Goal: Information Seeking & Learning: Check status

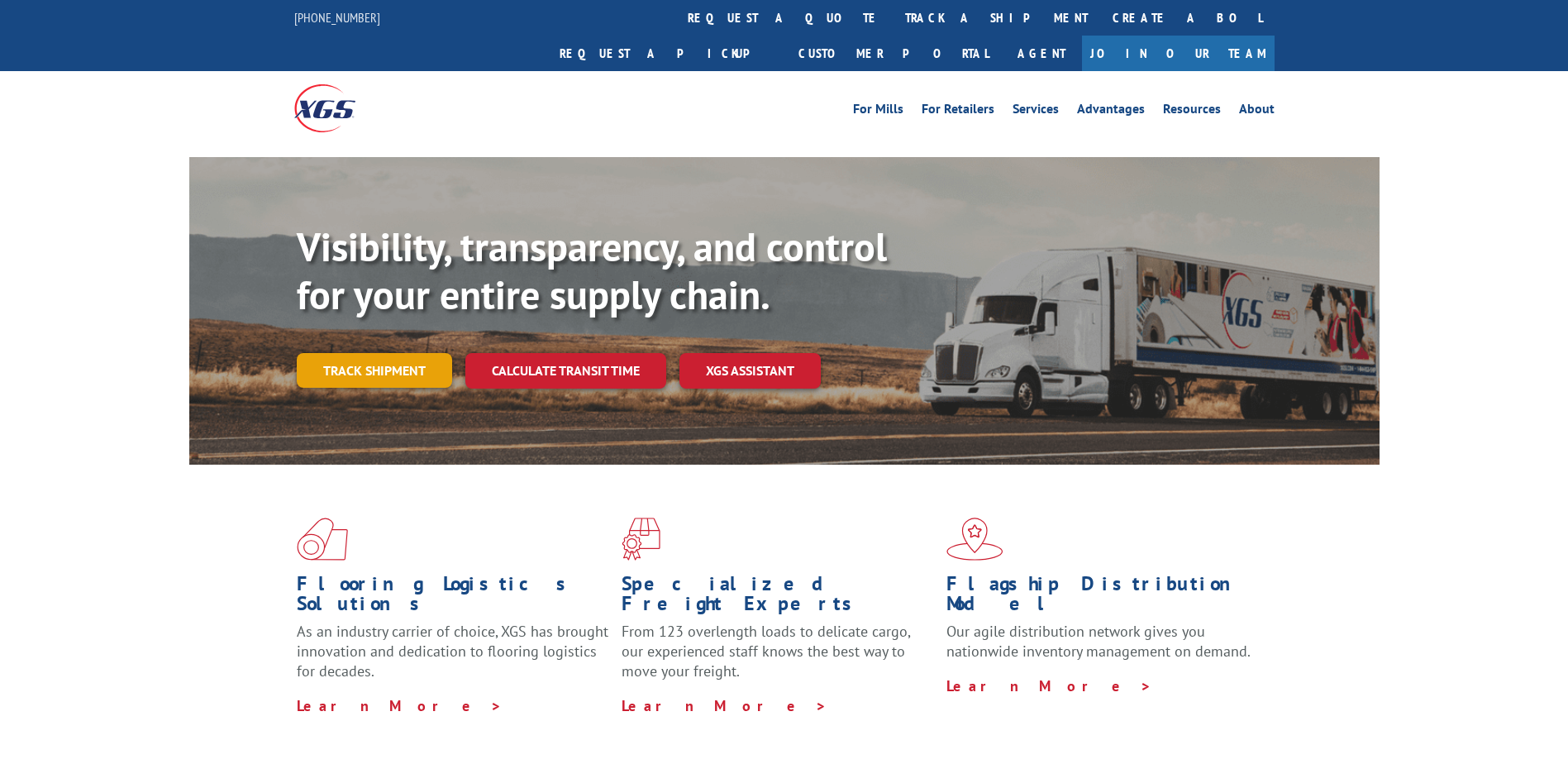
click at [439, 353] on link "Track shipment" at bounding box center [374, 370] width 155 height 35
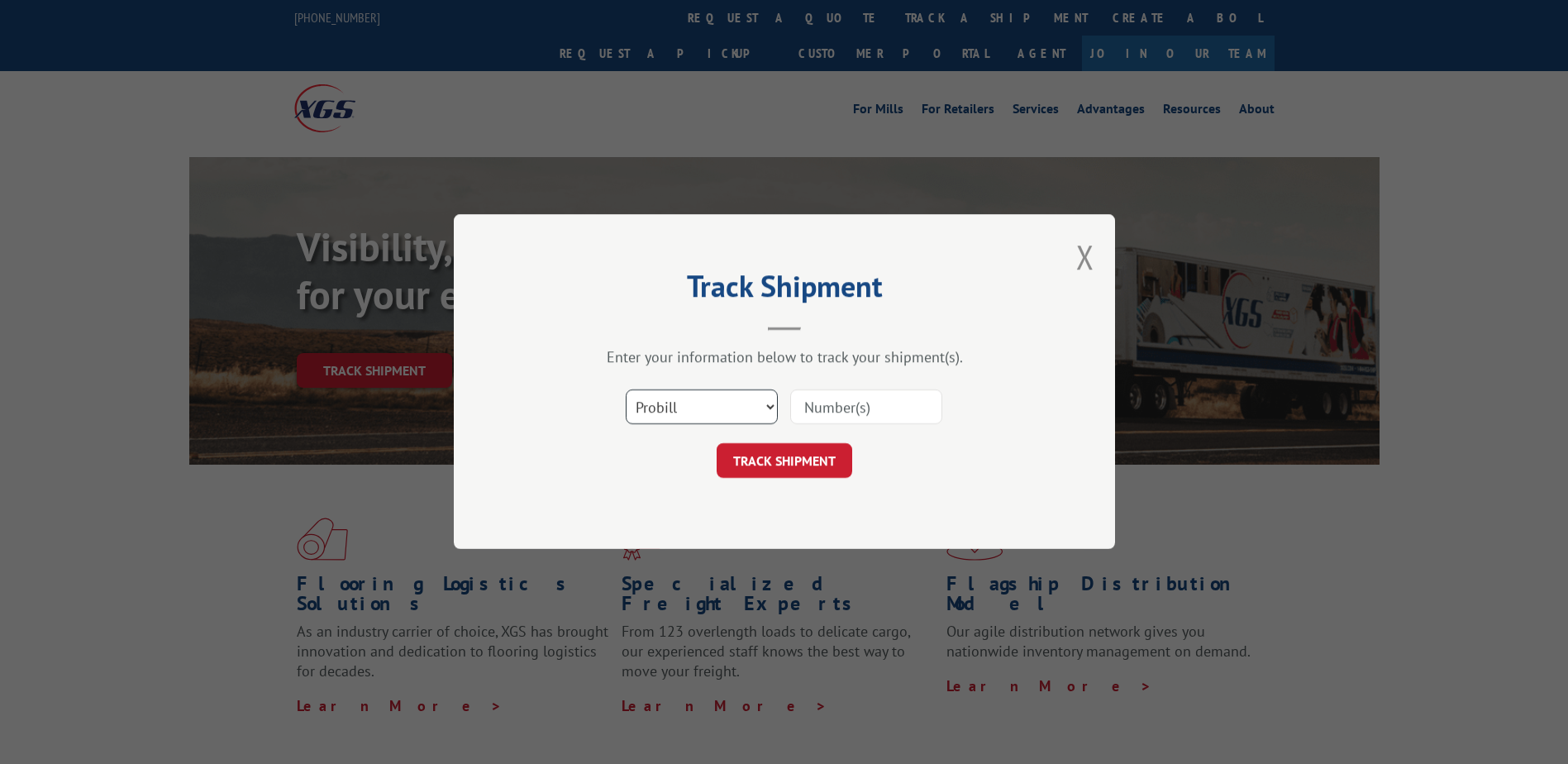
click at [731, 416] on select "Select category... Probill BOL PO" at bounding box center [701, 407] width 152 height 35
select select "bol"
click at [626, 390] on select "Select category... Probill BOL PO" at bounding box center [701, 407] width 152 height 35
click at [843, 413] on input at bounding box center [866, 407] width 152 height 35
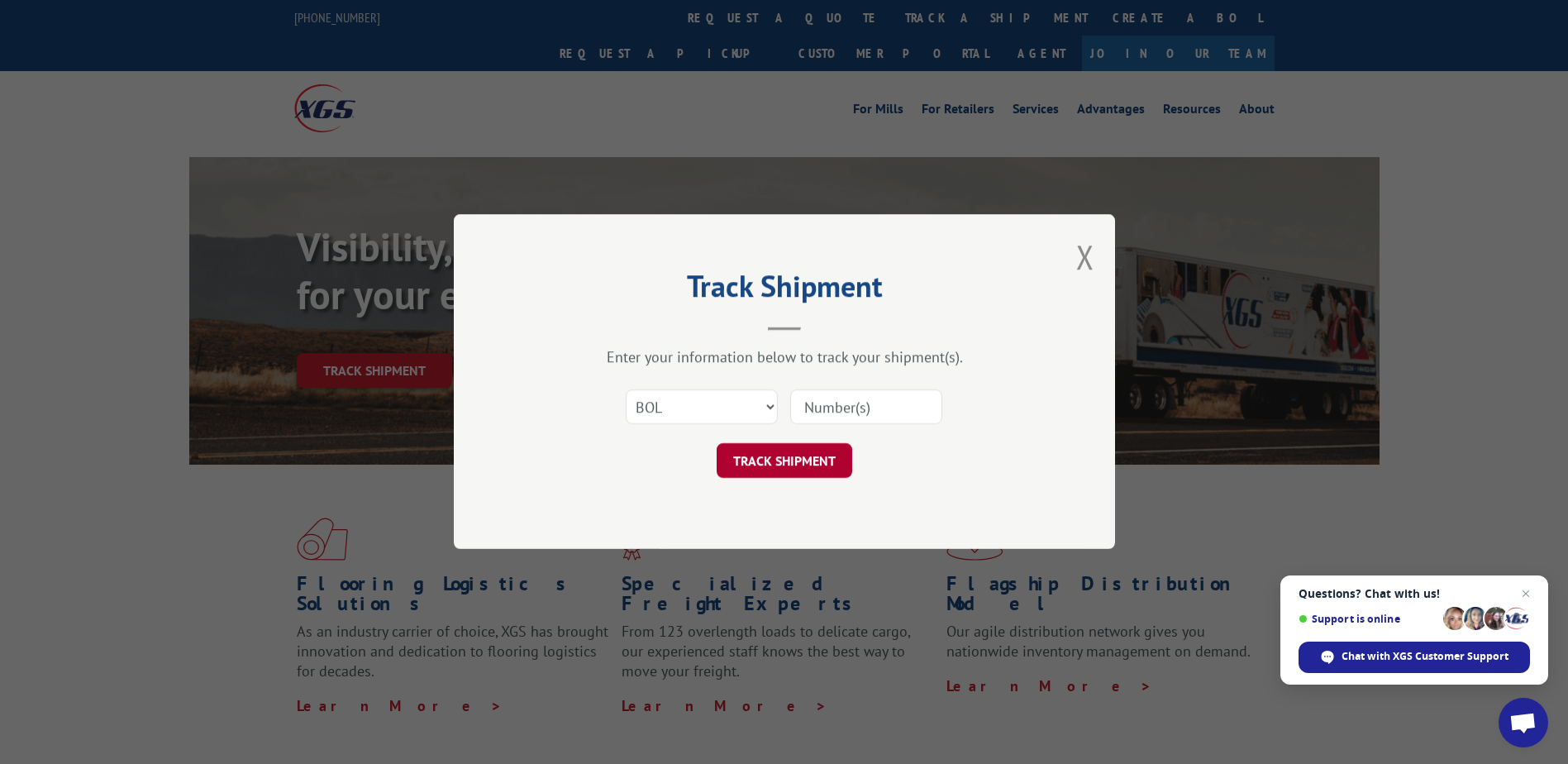
paste input "CP-029618-1"
type input "CP-029618-1"
click at [770, 464] on button "TRACK SHIPMENT" at bounding box center [784, 461] width 135 height 35
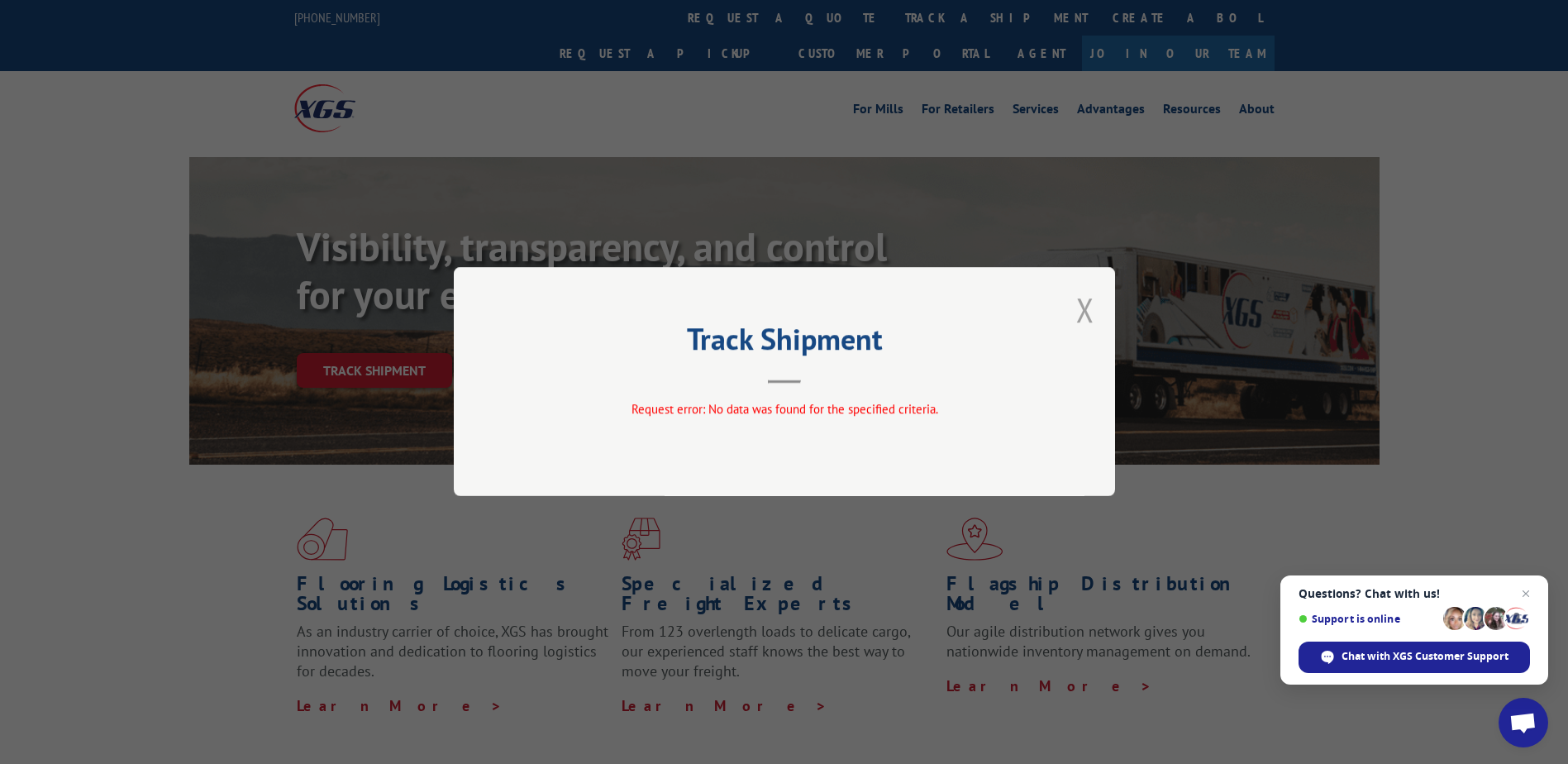
click at [1078, 316] on button "Close modal" at bounding box center [1085, 309] width 18 height 44
